Goal: Information Seeking & Learning: Check status

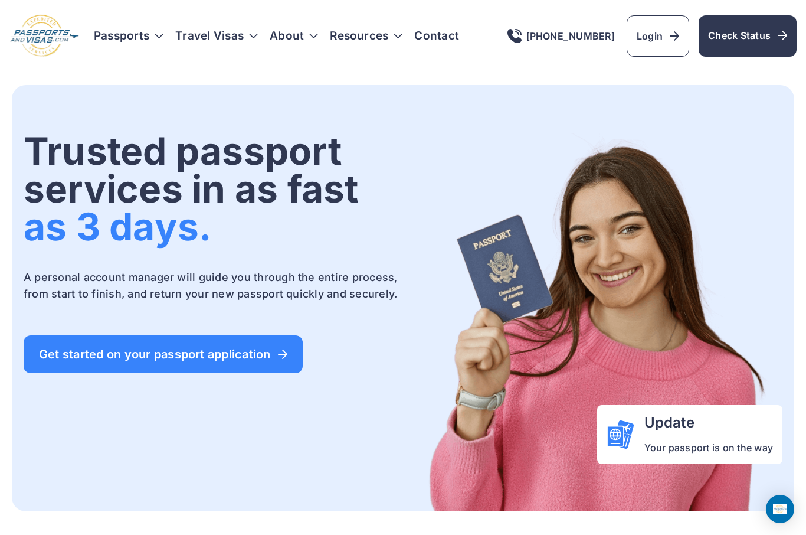
click at [758, 37] on span "Check Status" at bounding box center [747, 35] width 79 height 14
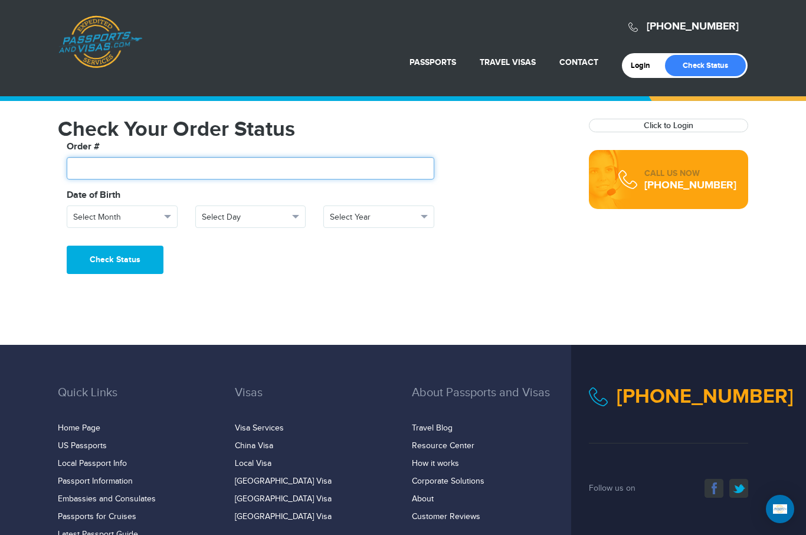
click at [164, 164] on input "text" at bounding box center [251, 168] width 368 height 22
type input "*******"
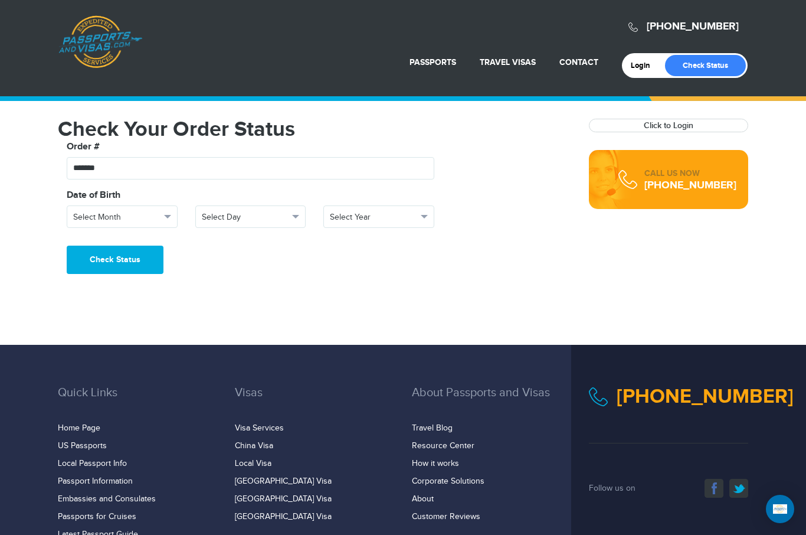
click at [152, 213] on span "Select Month" at bounding box center [116, 217] width 87 height 12
click at [114, 337] on link "September" at bounding box center [122, 345] width 110 height 17
click at [247, 220] on span "Select Day" at bounding box center [245, 217] width 87 height 12
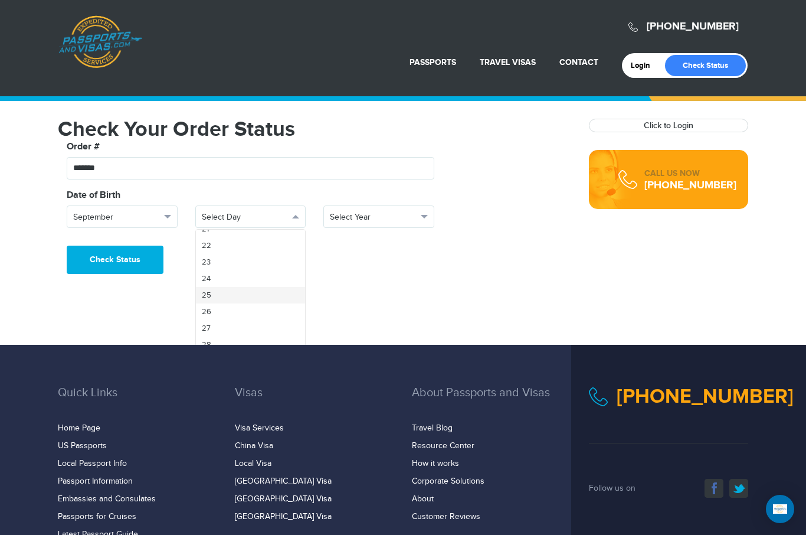
click at [253, 293] on link "25" at bounding box center [251, 295] width 110 height 17
click at [374, 219] on span "Select Year" at bounding box center [373, 217] width 87 height 12
click at [373, 245] on link "1949" at bounding box center [379, 244] width 110 height 17
click at [141, 256] on button "Check Status" at bounding box center [115, 260] width 97 height 28
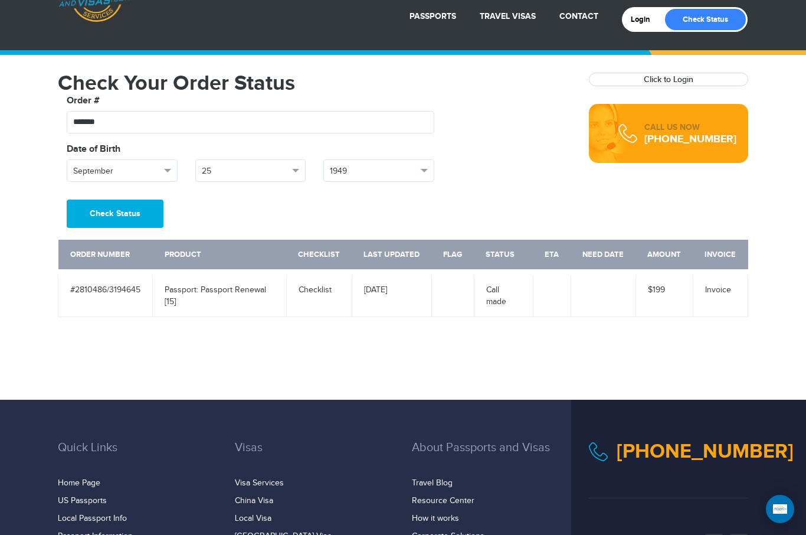
scroll to position [44, 0]
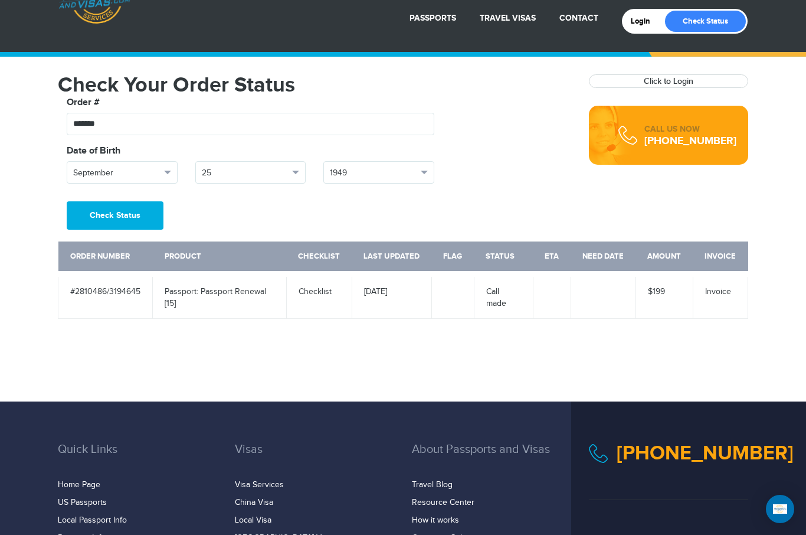
click at [717, 293] on link "Invoice" at bounding box center [718, 291] width 26 height 9
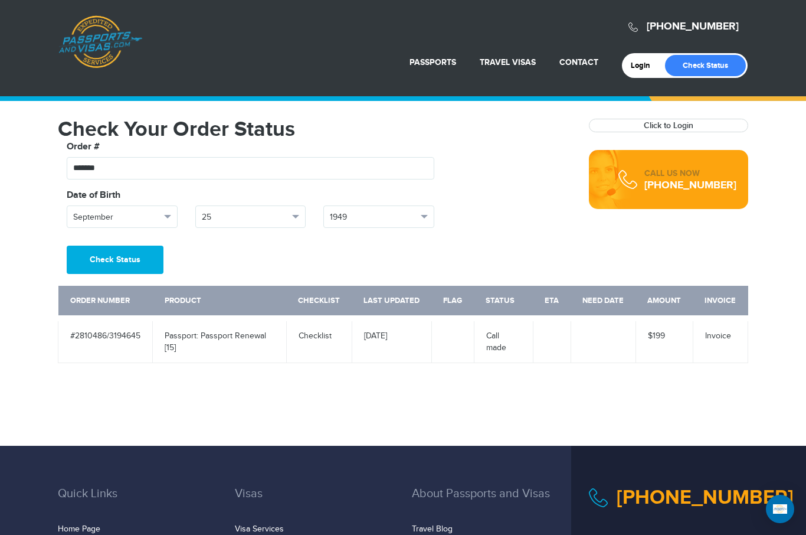
click at [418, 85] on link "Passport Renewal" at bounding box center [407, 91] width 122 height 30
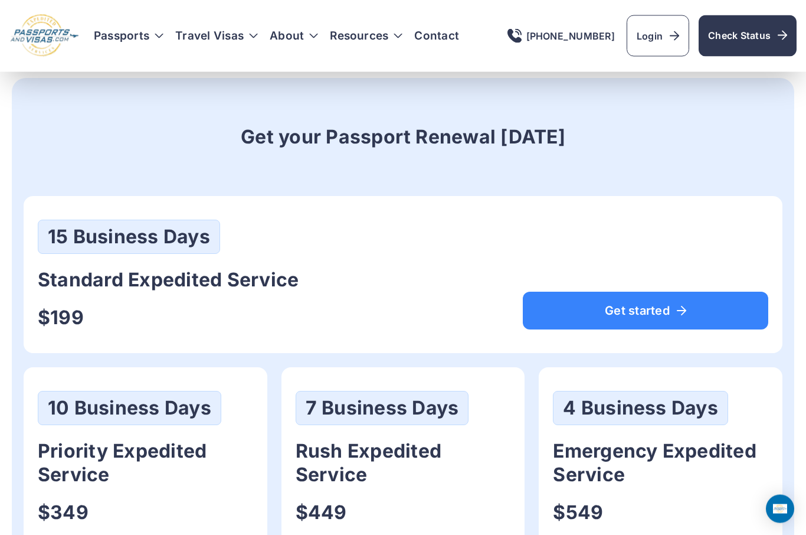
scroll to position [554, 0]
click at [660, 35] on span "Login" at bounding box center [658, 36] width 43 height 14
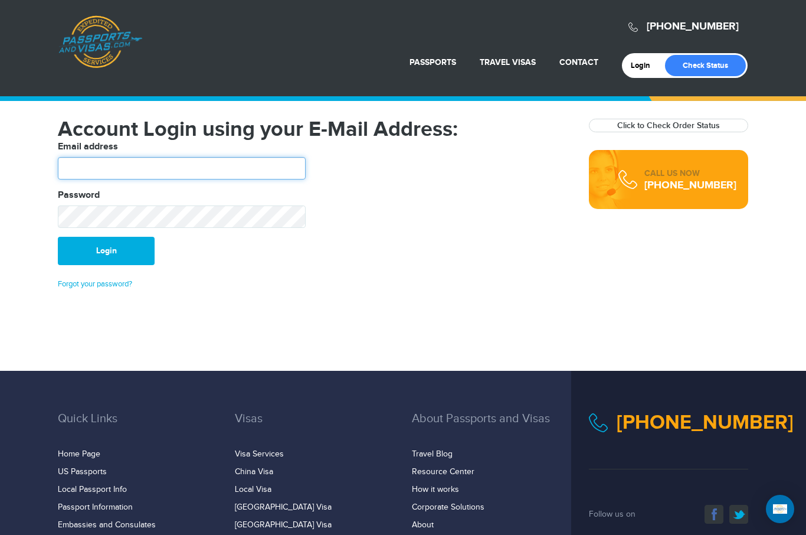
click at [267, 178] on input "text" at bounding box center [182, 168] width 248 height 22
click at [710, 63] on link "Check Status" at bounding box center [705, 65] width 81 height 21
